Goal: Information Seeking & Learning: Learn about a topic

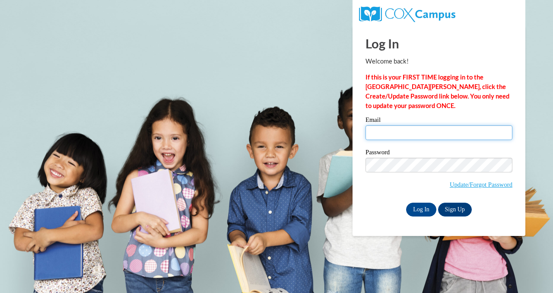
click at [438, 127] on input "Email" at bounding box center [438, 132] width 147 height 15
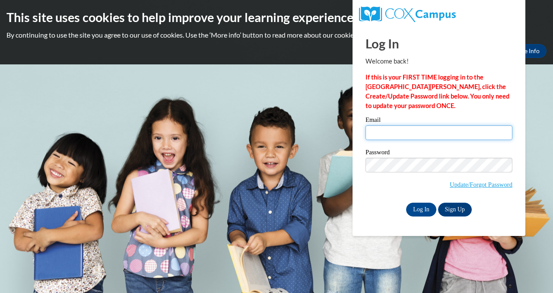
click at [436, 136] on input "Email" at bounding box center [438, 132] width 147 height 15
type input "[EMAIL_ADDRESS][DOMAIN_NAME]"
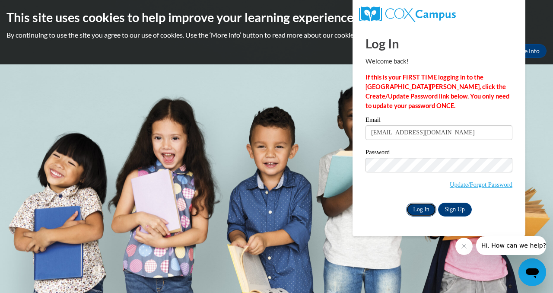
click at [426, 205] on input "Log In" at bounding box center [421, 210] width 30 height 14
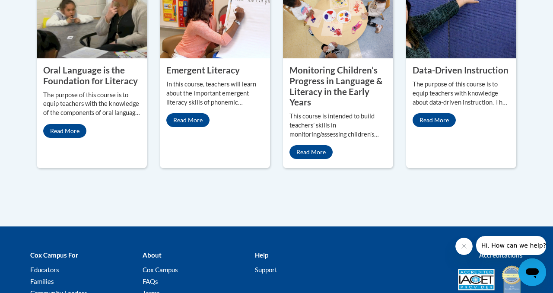
scroll to position [857, 0]
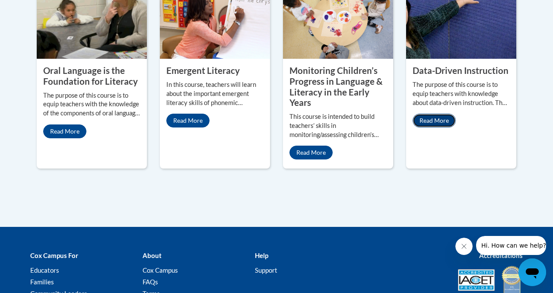
click at [437, 114] on link "Read More" at bounding box center [433, 121] width 43 height 14
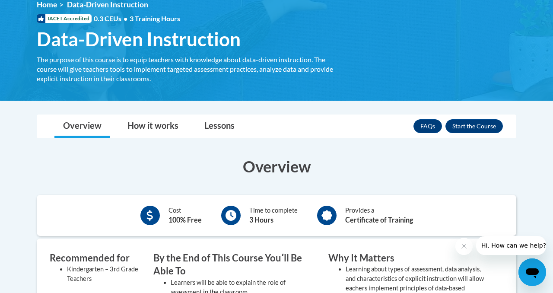
scroll to position [124, 0]
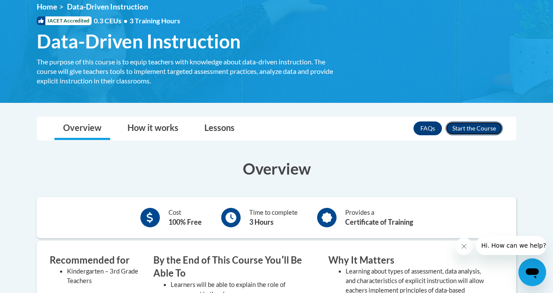
click at [470, 130] on button "Enroll" at bounding box center [473, 128] width 57 height 14
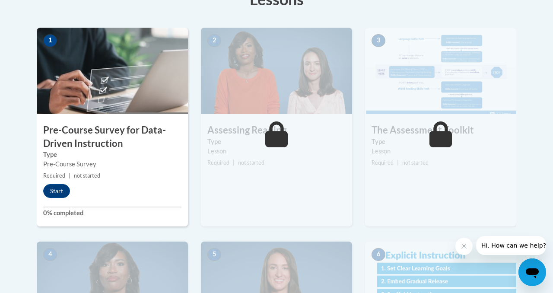
scroll to position [265, 0]
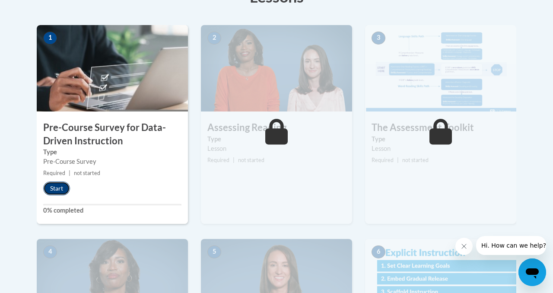
click at [60, 184] on button "Start" at bounding box center [56, 188] width 27 height 14
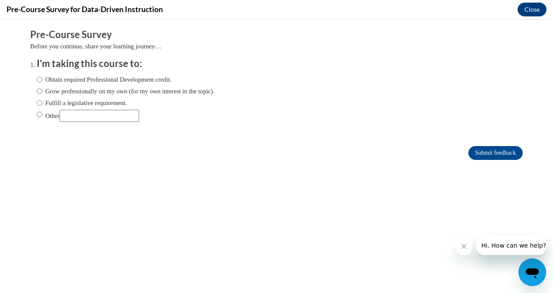
scroll to position [0, 0]
click at [97, 81] on label "Obtain required Professional Development credit." at bounding box center [104, 80] width 135 height 10
click at [42, 81] on input "Obtain required Professional Development credit." at bounding box center [40, 80] width 6 height 10
radio input "true"
click at [485, 154] on input "Submit feedback" at bounding box center [495, 153] width 54 height 14
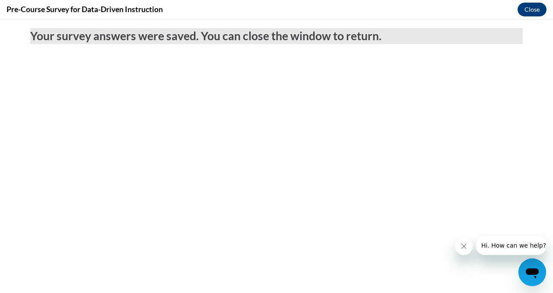
click at [533, 3] on div "Pre-Course Survey for Data-Driven Instruction Close" at bounding box center [276, 9] width 553 height 19
click at [533, 7] on button "Close" at bounding box center [531, 10] width 29 height 14
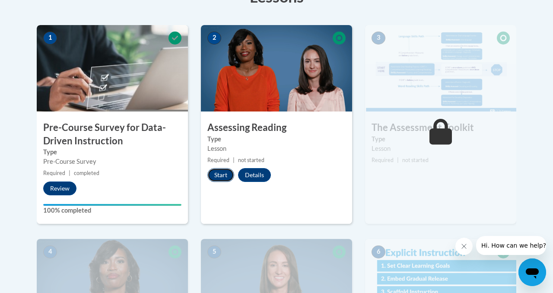
click at [219, 175] on button "Start" at bounding box center [220, 175] width 27 height 14
